Goal: Information Seeking & Learning: Learn about a topic

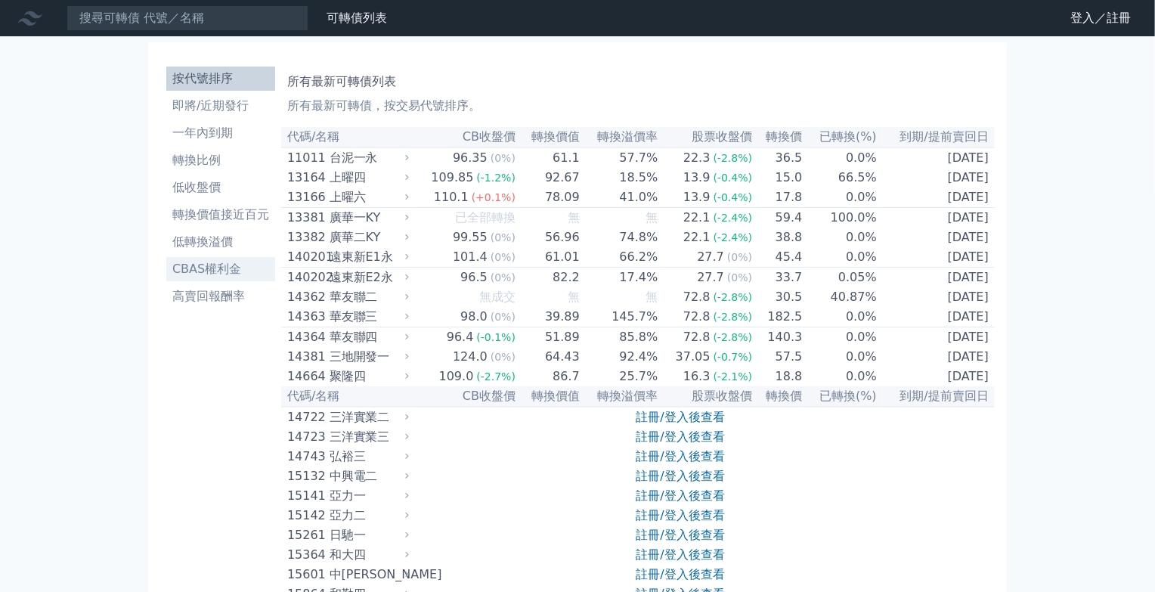
click at [236, 276] on li "CBAS權利金" at bounding box center [220, 269] width 109 height 18
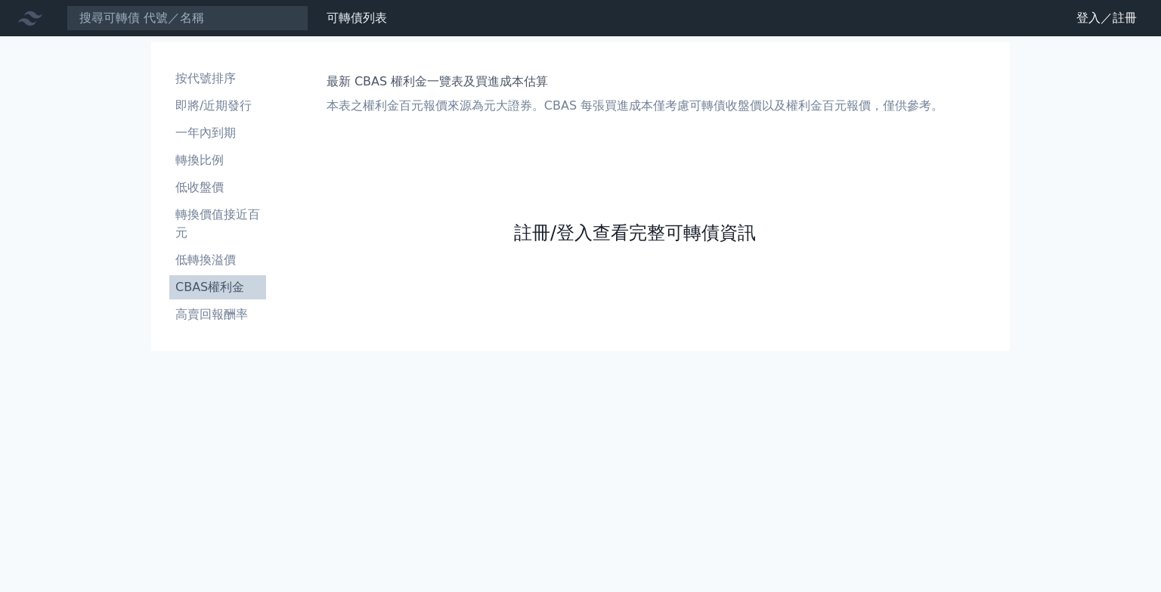
click at [533, 234] on link "註冊/登入查看完整可轉債資訊" at bounding box center [635, 233] width 242 height 24
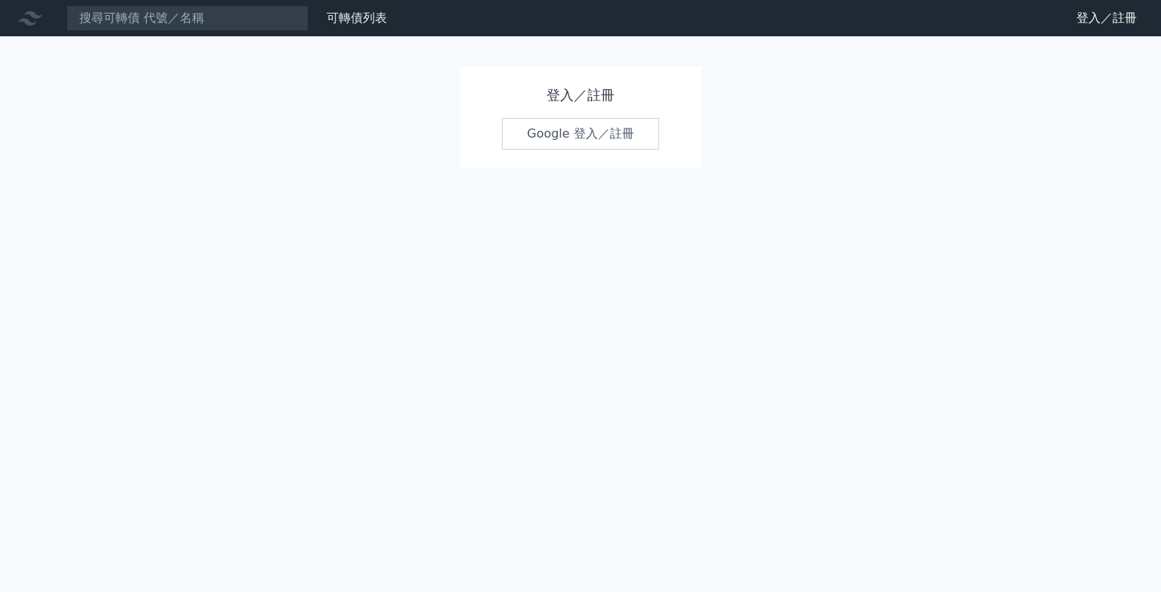
click at [603, 123] on link "Google 登入／註冊" at bounding box center [580, 134] width 157 height 32
click at [602, 132] on link "Google 登入／註冊" at bounding box center [580, 134] width 157 height 32
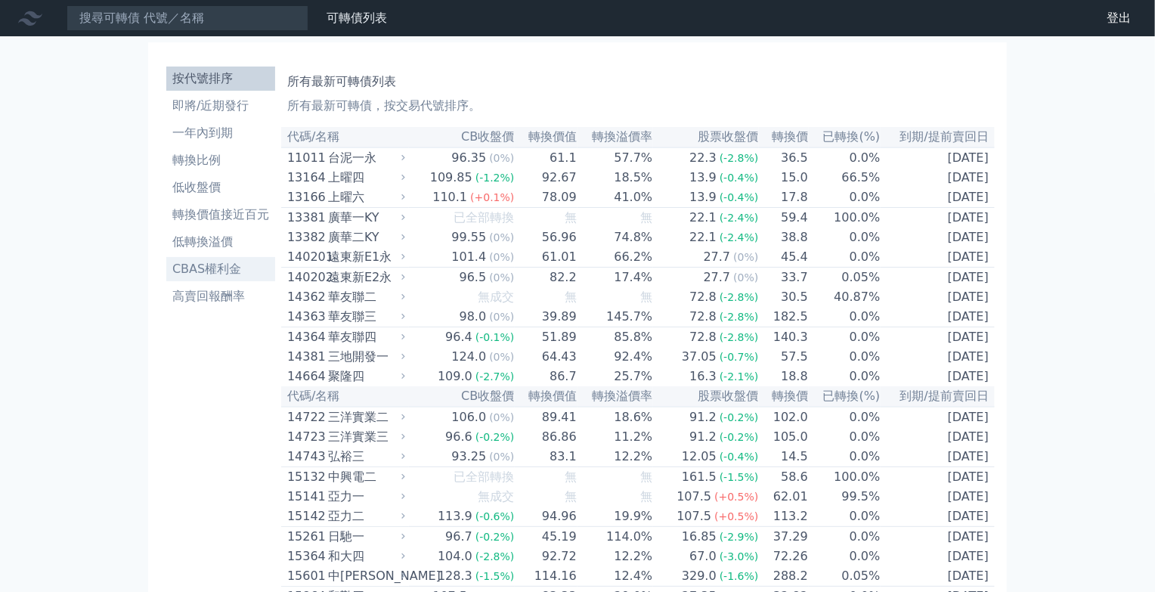
click at [234, 269] on li "CBAS權利金" at bounding box center [220, 269] width 109 height 18
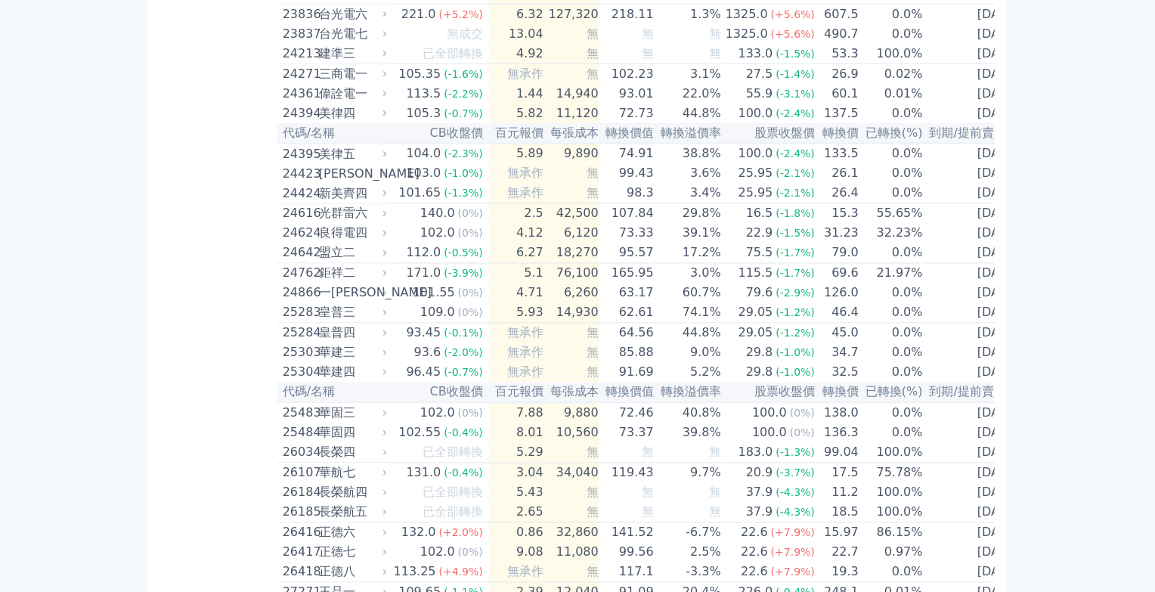
scroll to position [1197, 0]
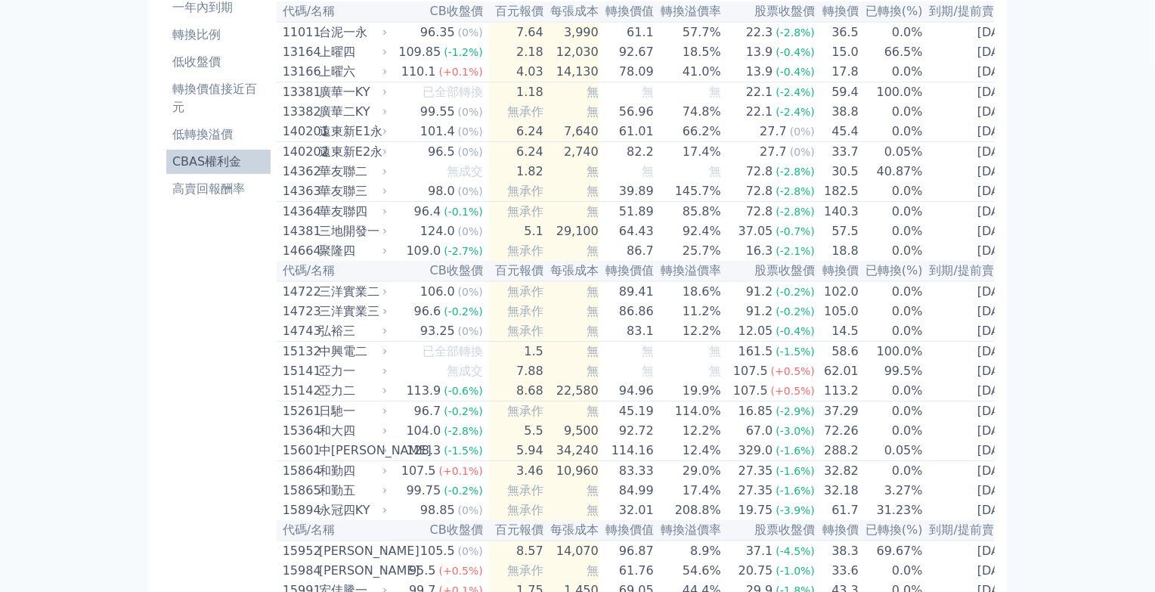
scroll to position [0, 0]
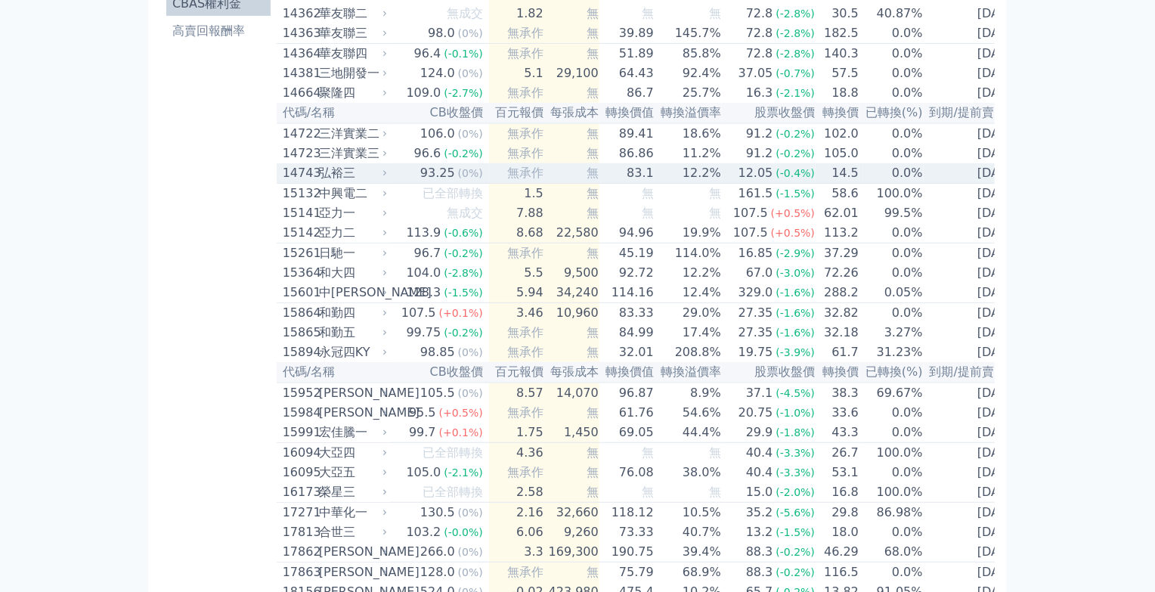
scroll to position [314, 0]
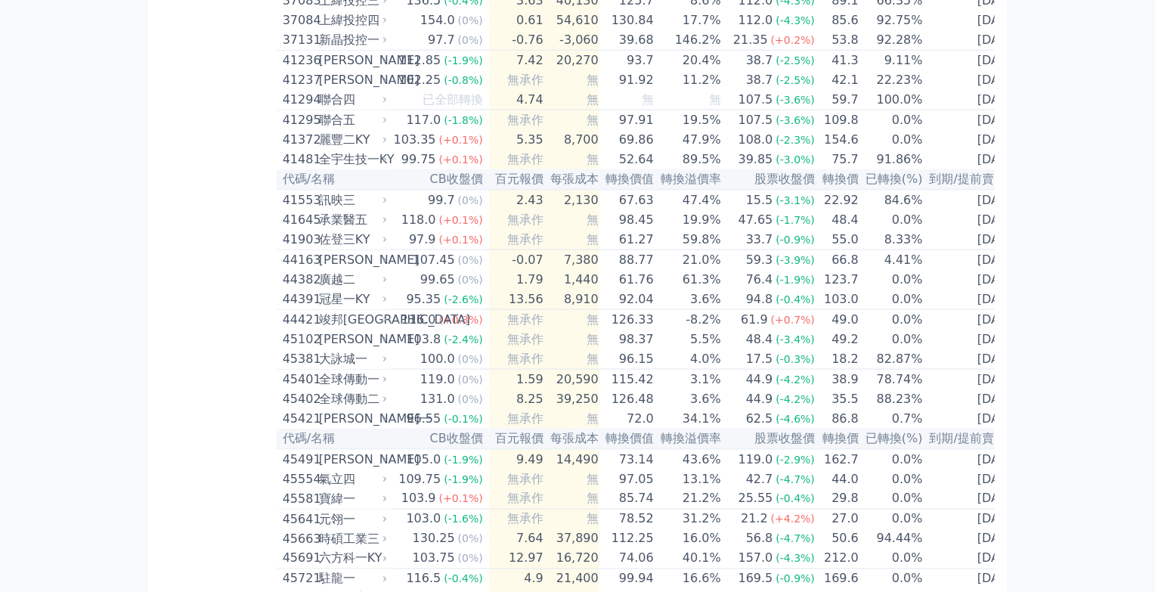
scroll to position [3969, 0]
